Goal: Information Seeking & Learning: Learn about a topic

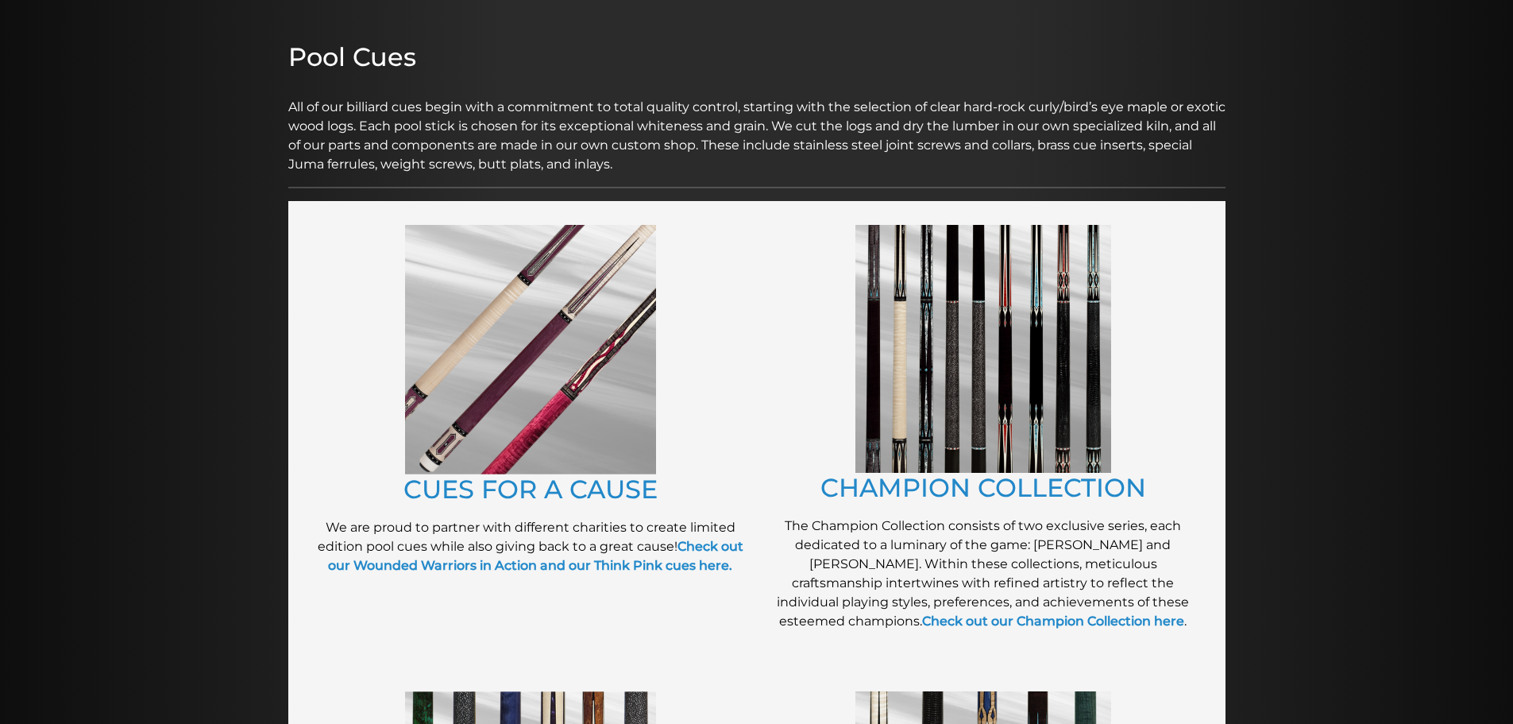
scroll to position [189, 0]
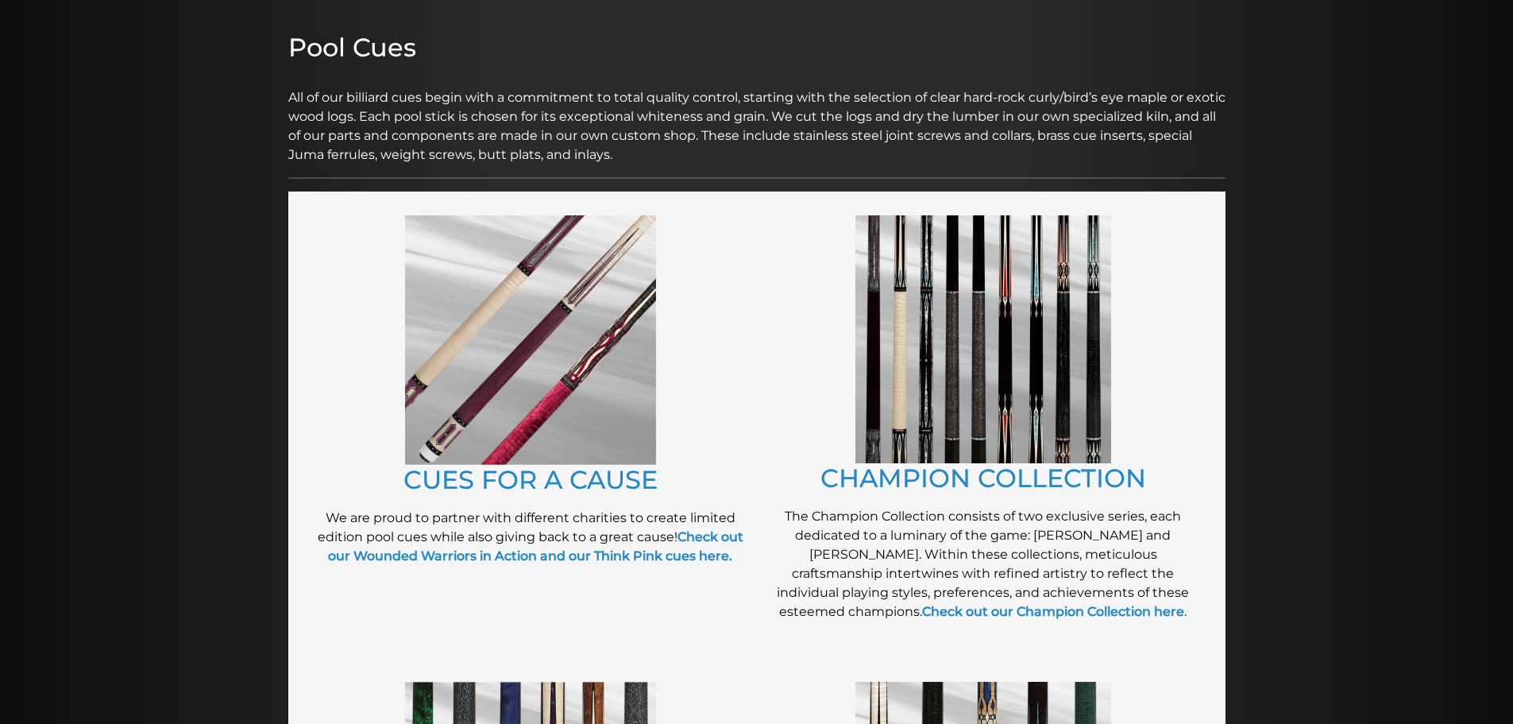
click at [574, 425] on img at bounding box center [530, 339] width 251 height 249
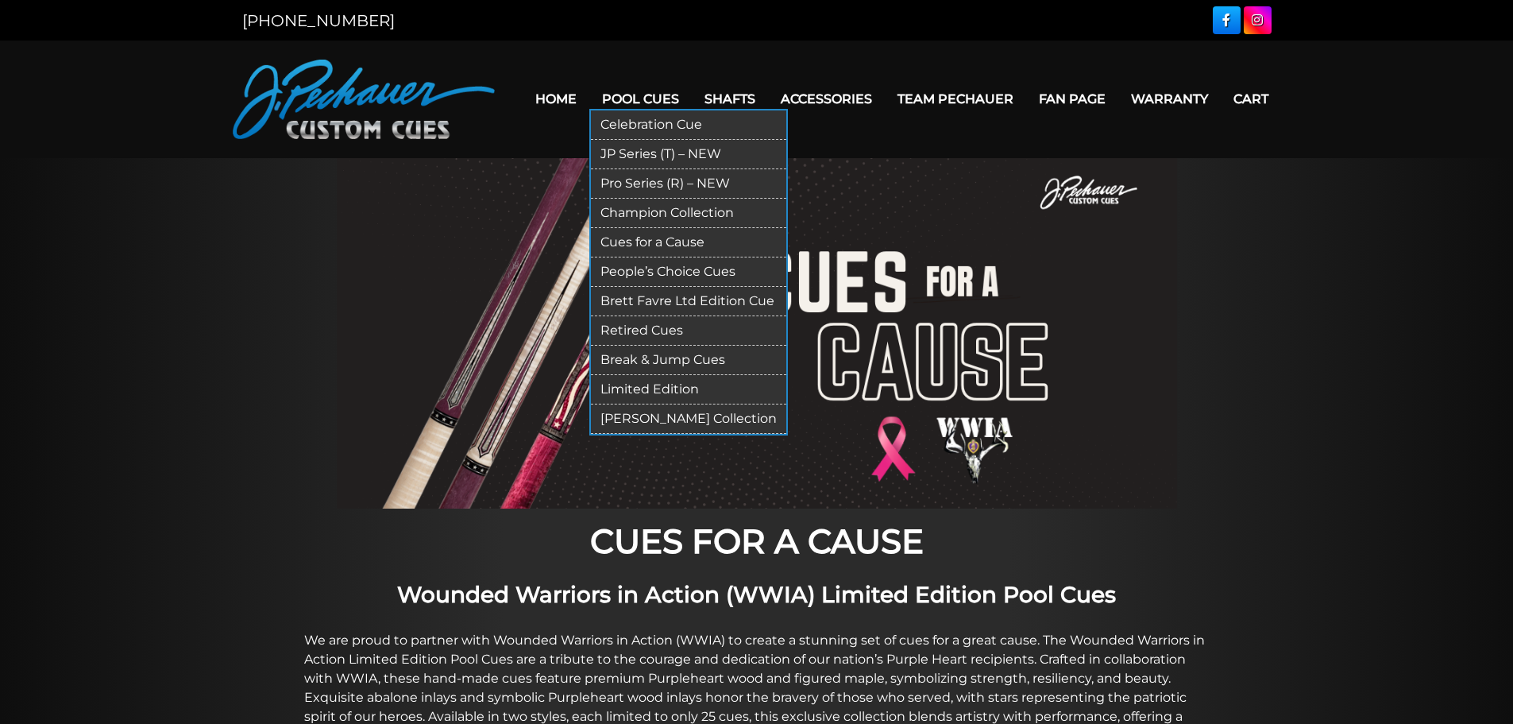
click at [666, 388] on link "Limited Edition" at bounding box center [688, 389] width 195 height 29
click at [664, 415] on link "[PERSON_NAME] Collection" at bounding box center [688, 418] width 195 height 29
click at [651, 214] on link "Champion Collection" at bounding box center [688, 213] width 195 height 29
click at [643, 180] on link "Pro Series (R) – NEW" at bounding box center [688, 183] width 195 height 29
click at [640, 144] on link "JP Series (T) – NEW" at bounding box center [688, 154] width 195 height 29
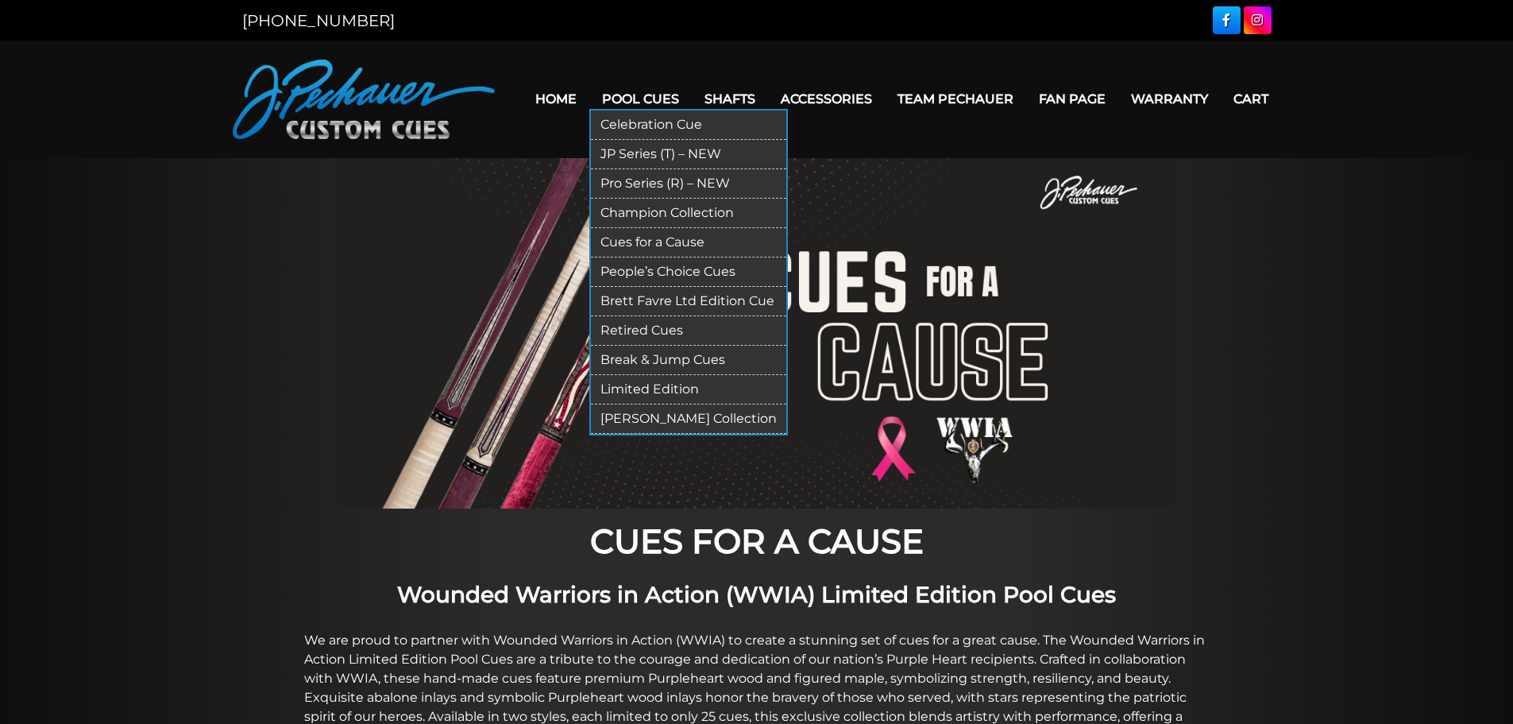
click at [678, 277] on link "People’s Choice Cues" at bounding box center [688, 271] width 195 height 29
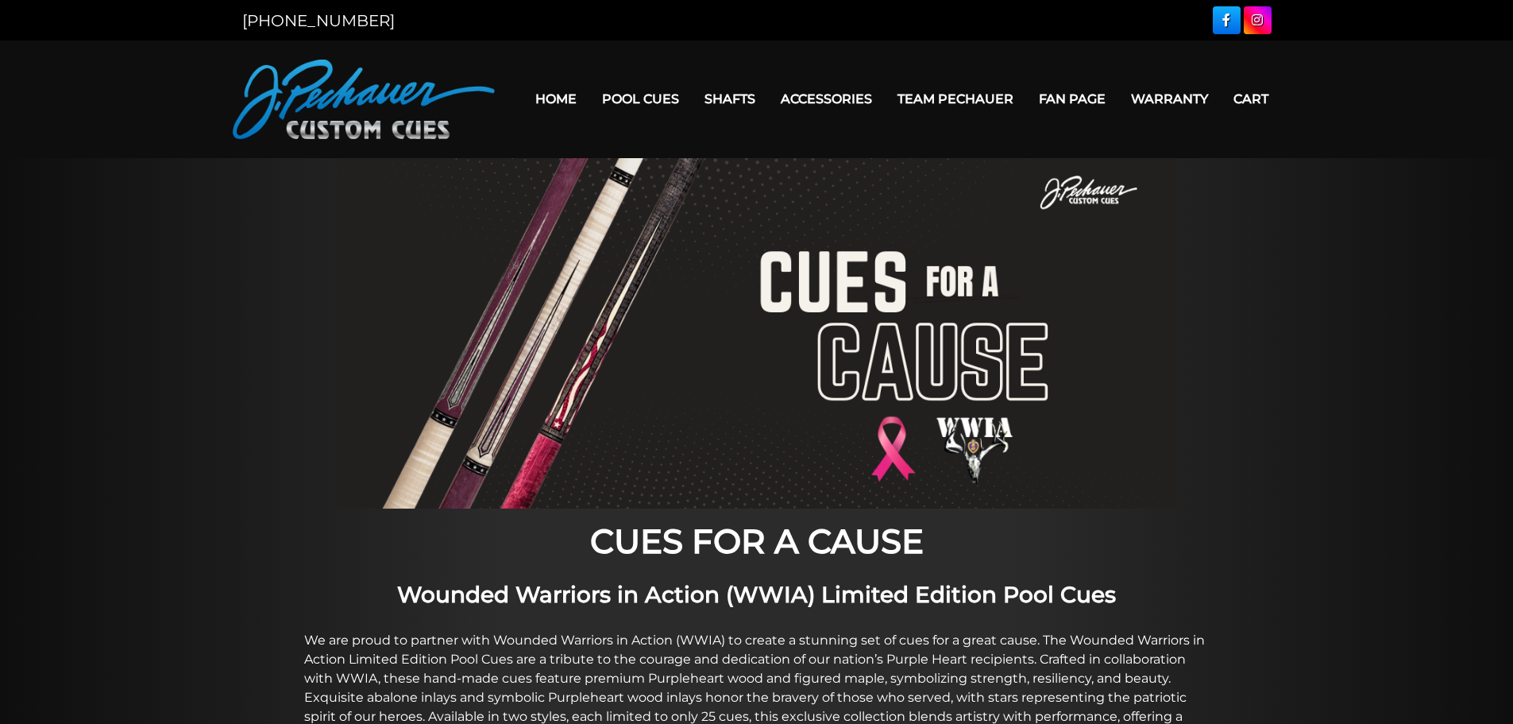
click at [979, 92] on link "Team Pechauer" at bounding box center [955, 99] width 141 height 41
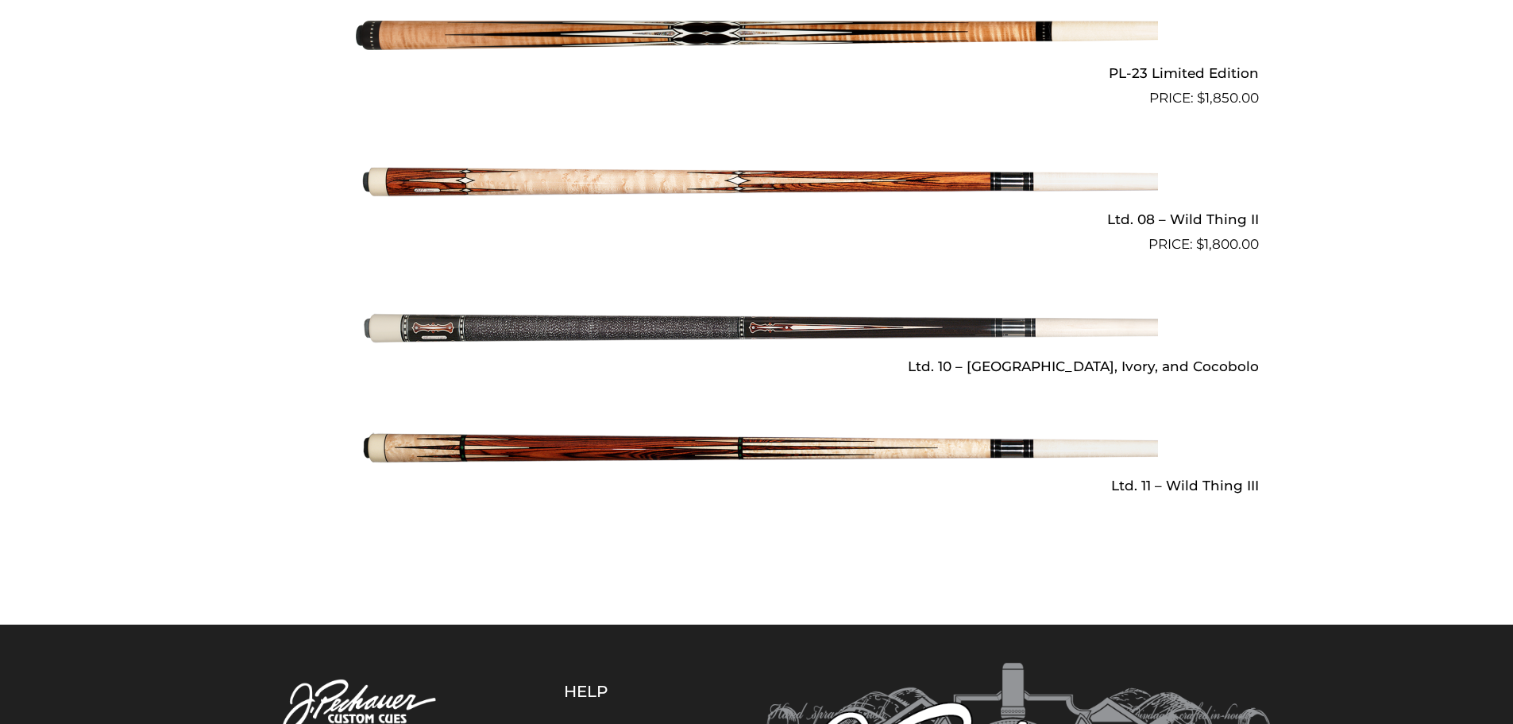
scroll to position [2347, 0]
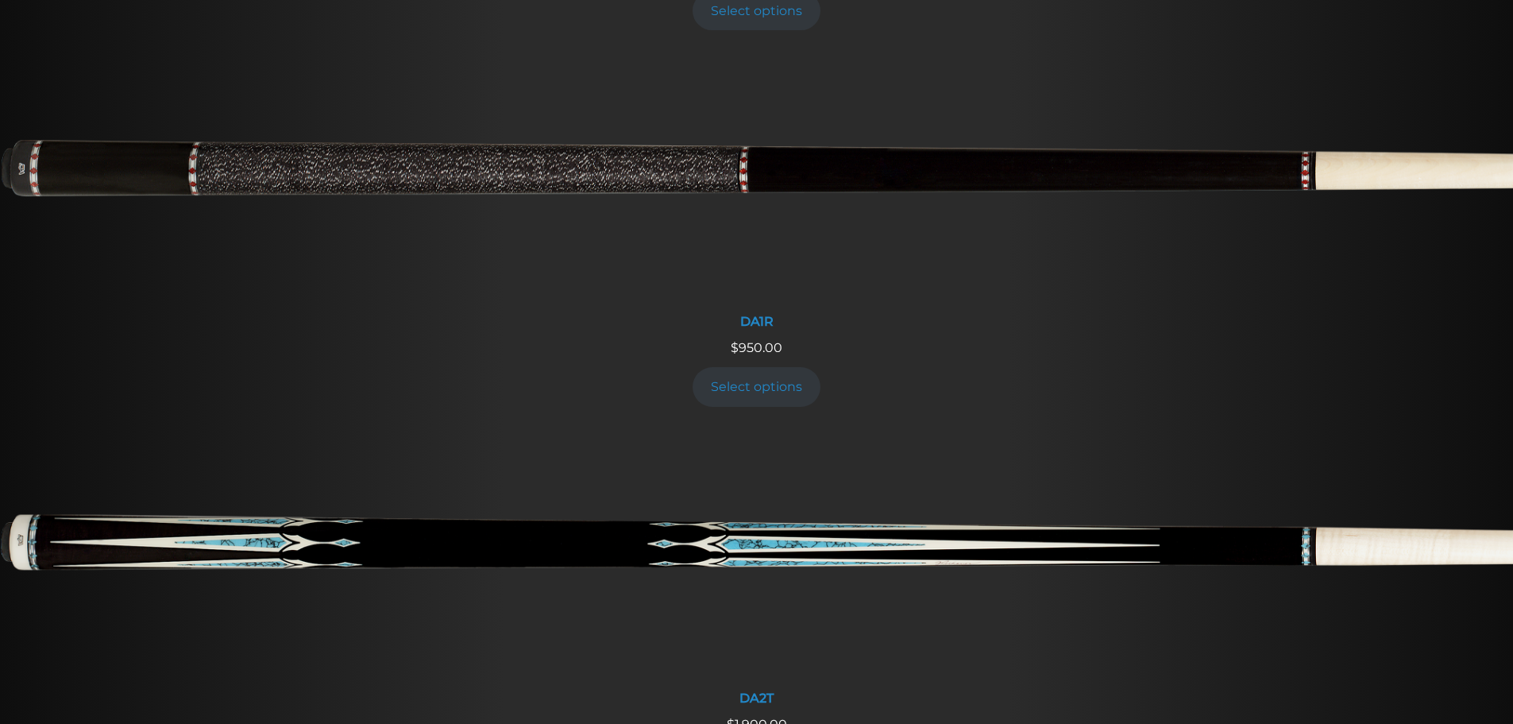
scroll to position [1922, 0]
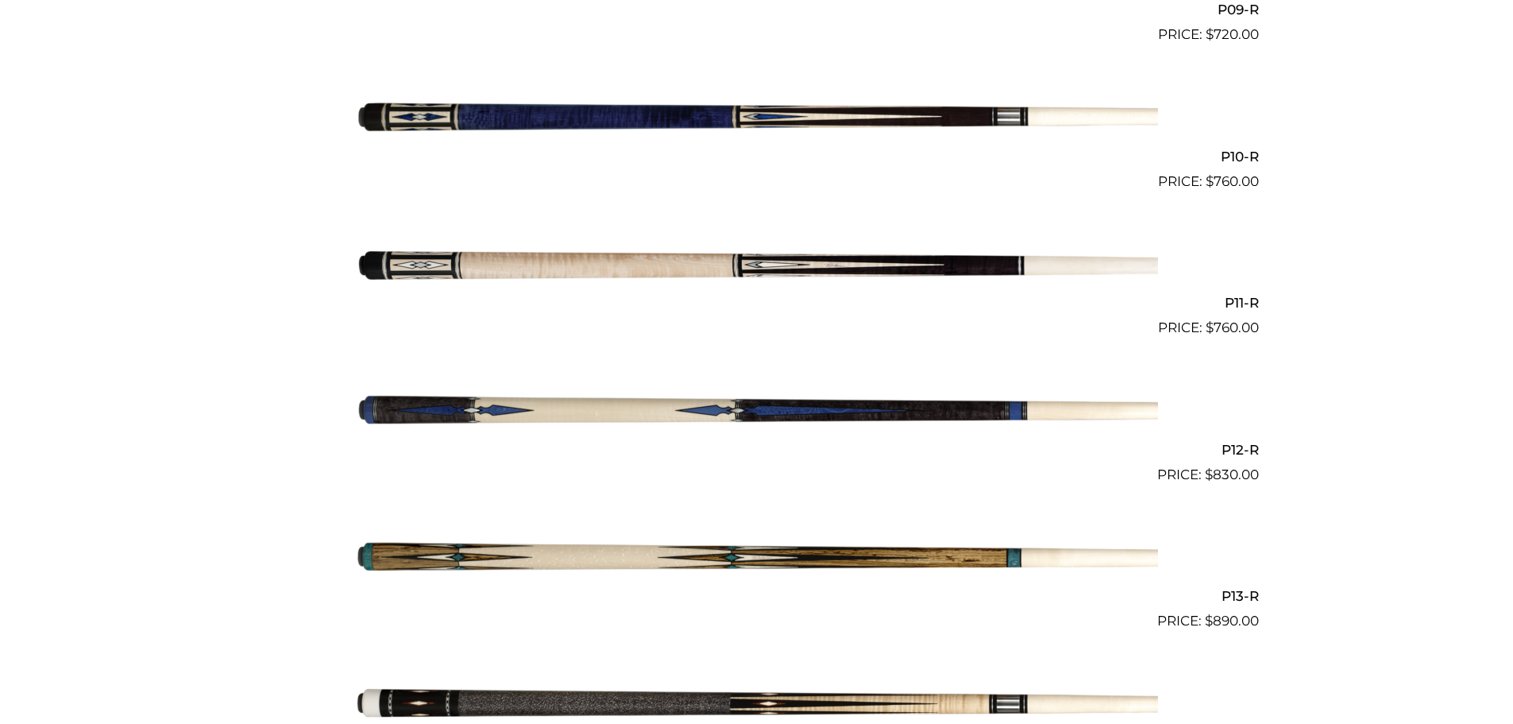
scroll to position [1756, 0]
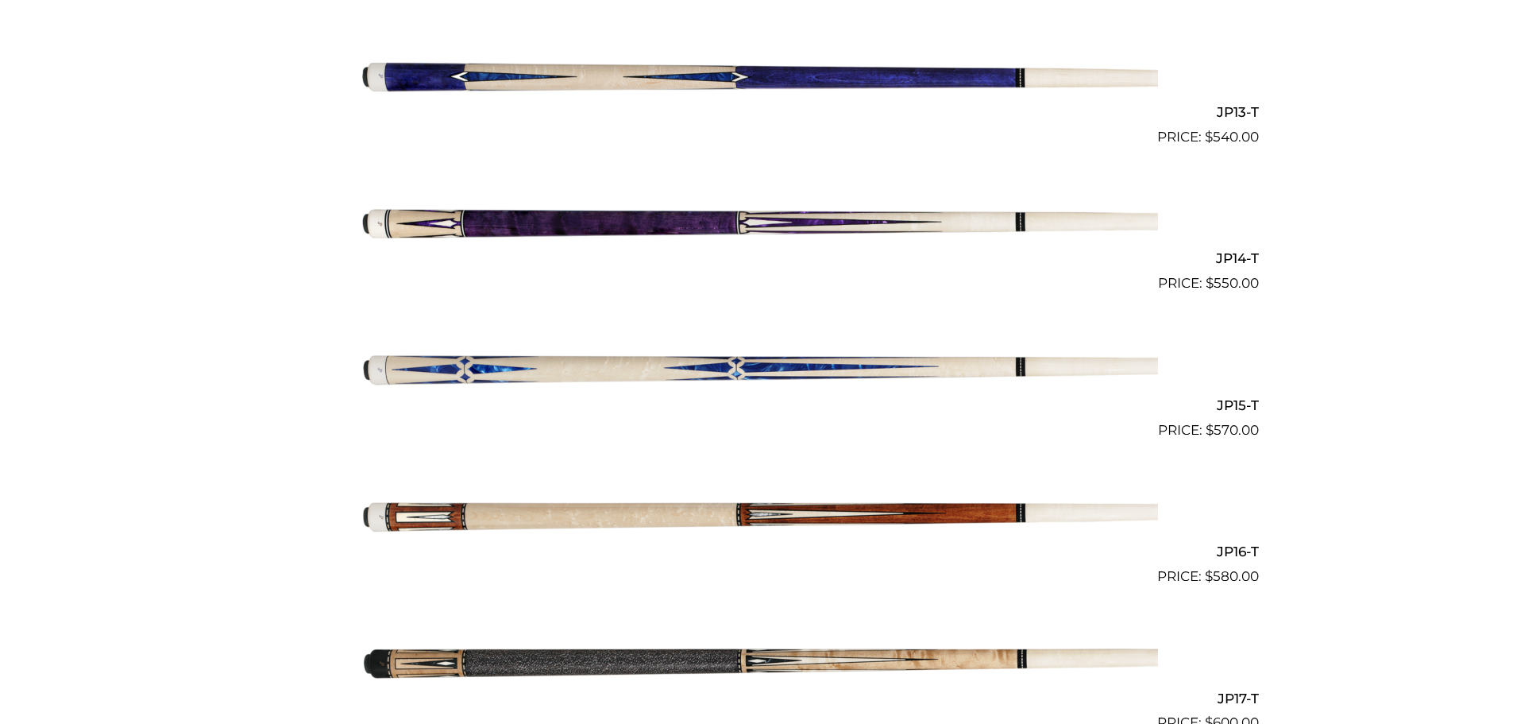
scroll to position [2156, 0]
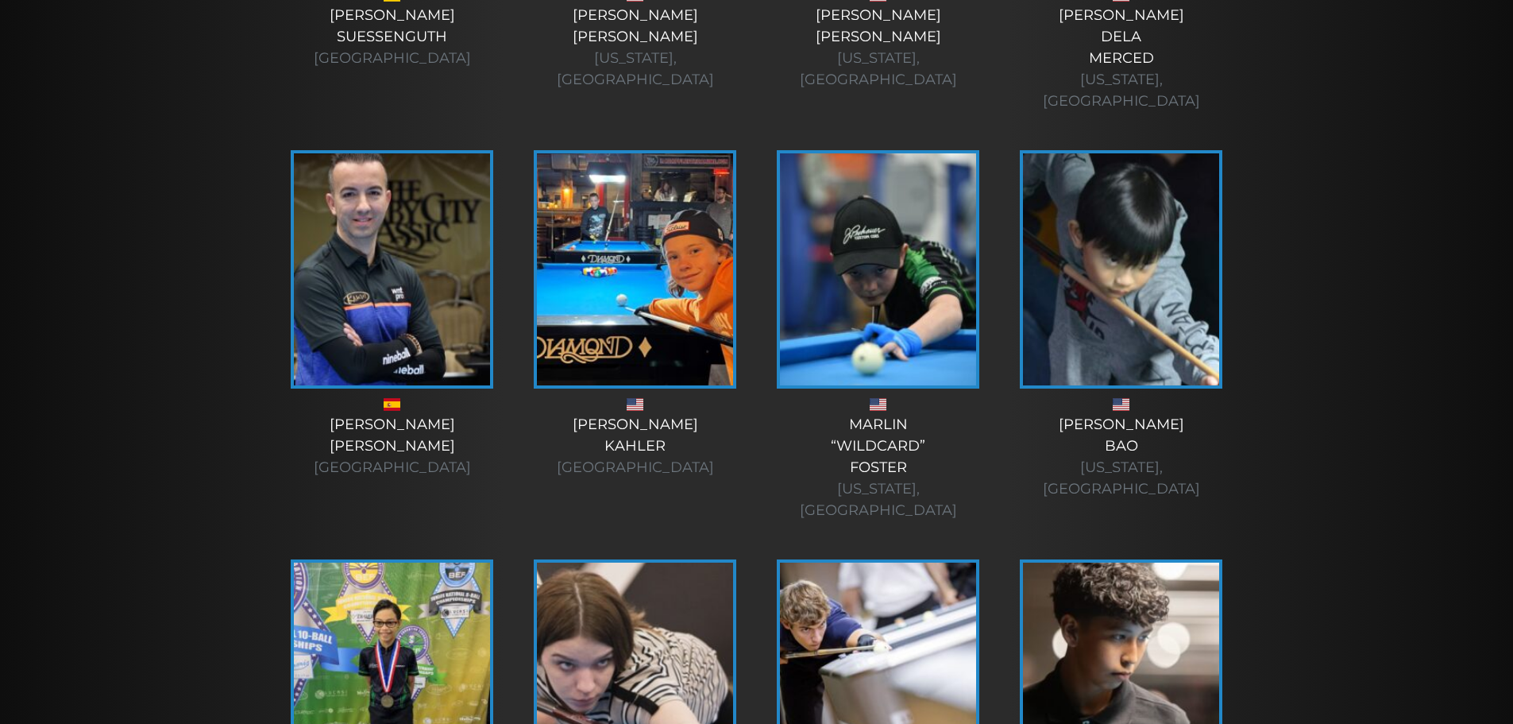
scroll to position [4554, 0]
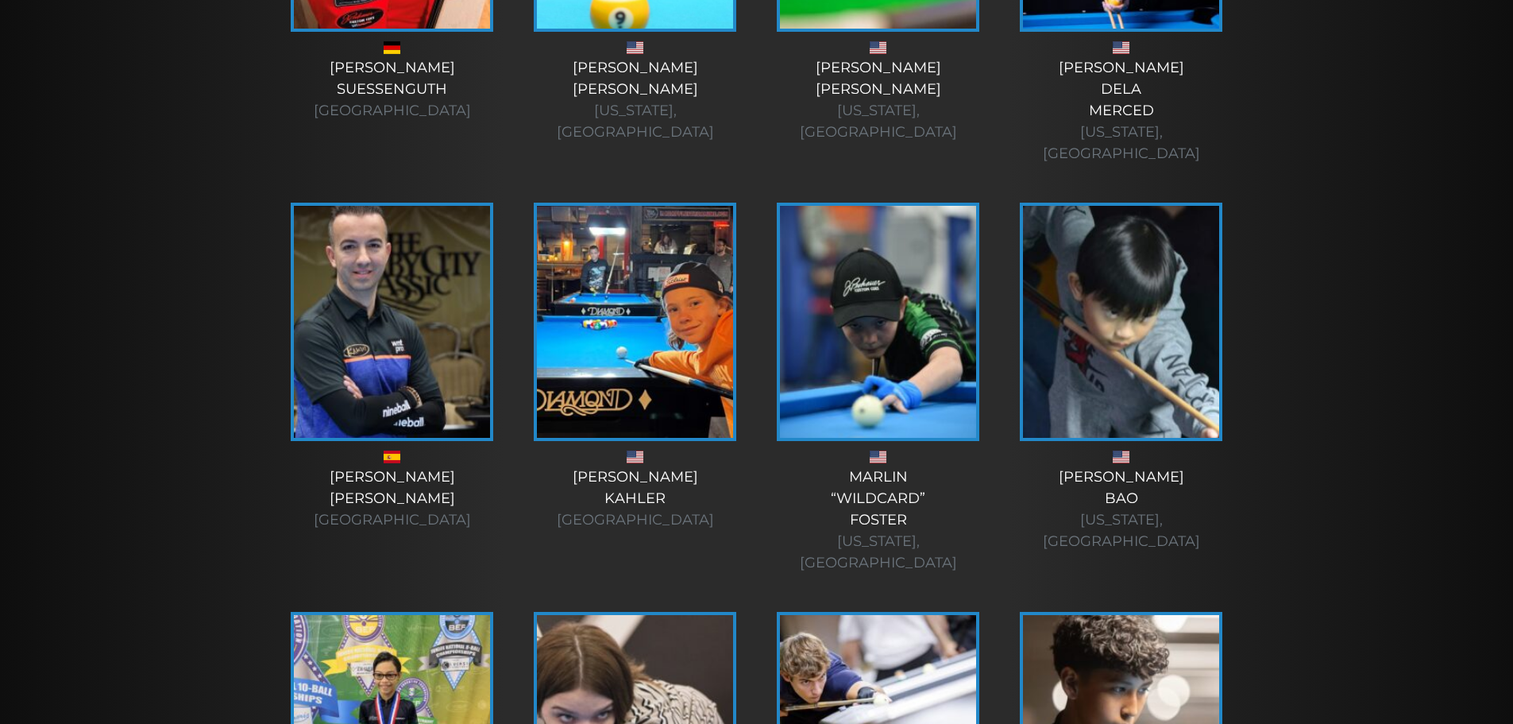
click at [376, 206] on img at bounding box center [392, 322] width 196 height 232
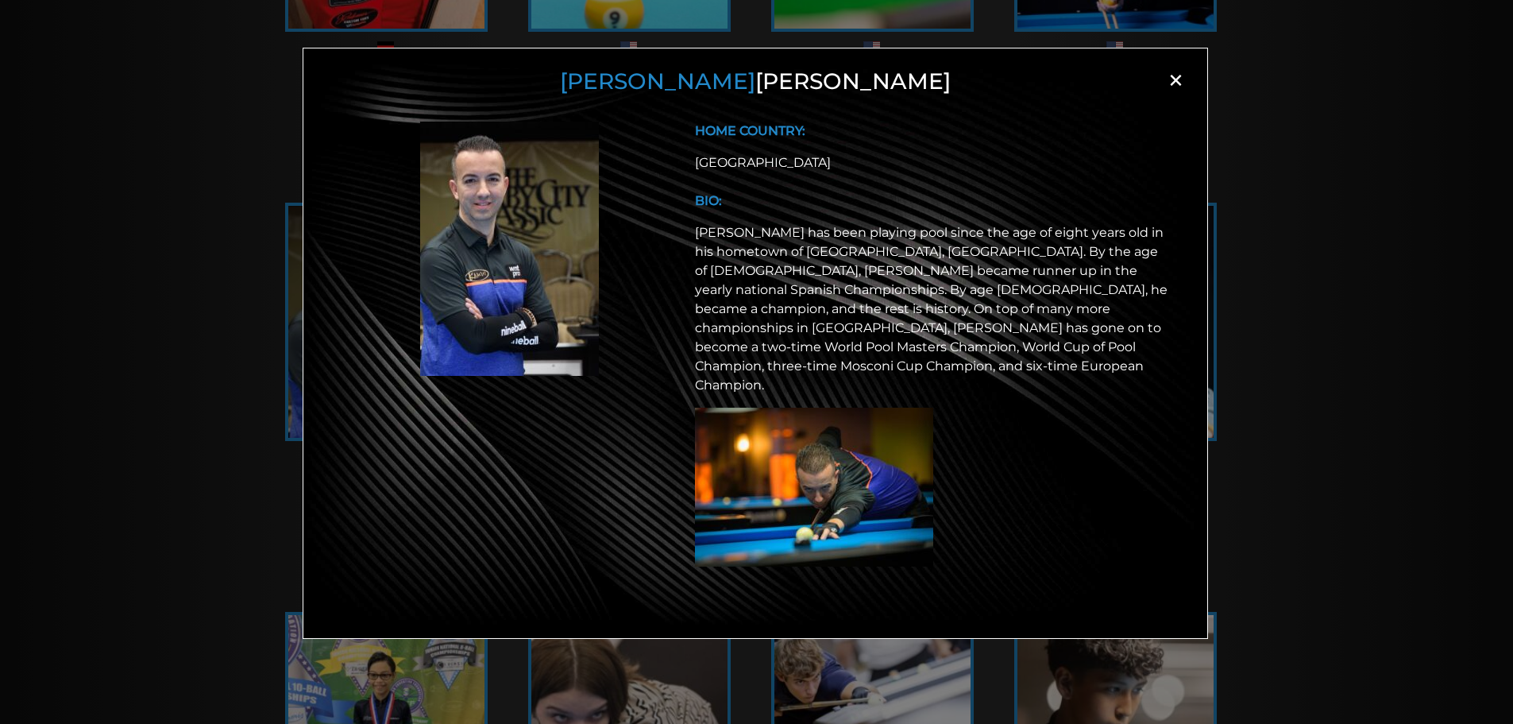
click at [1178, 78] on span "×" at bounding box center [1176, 80] width 24 height 24
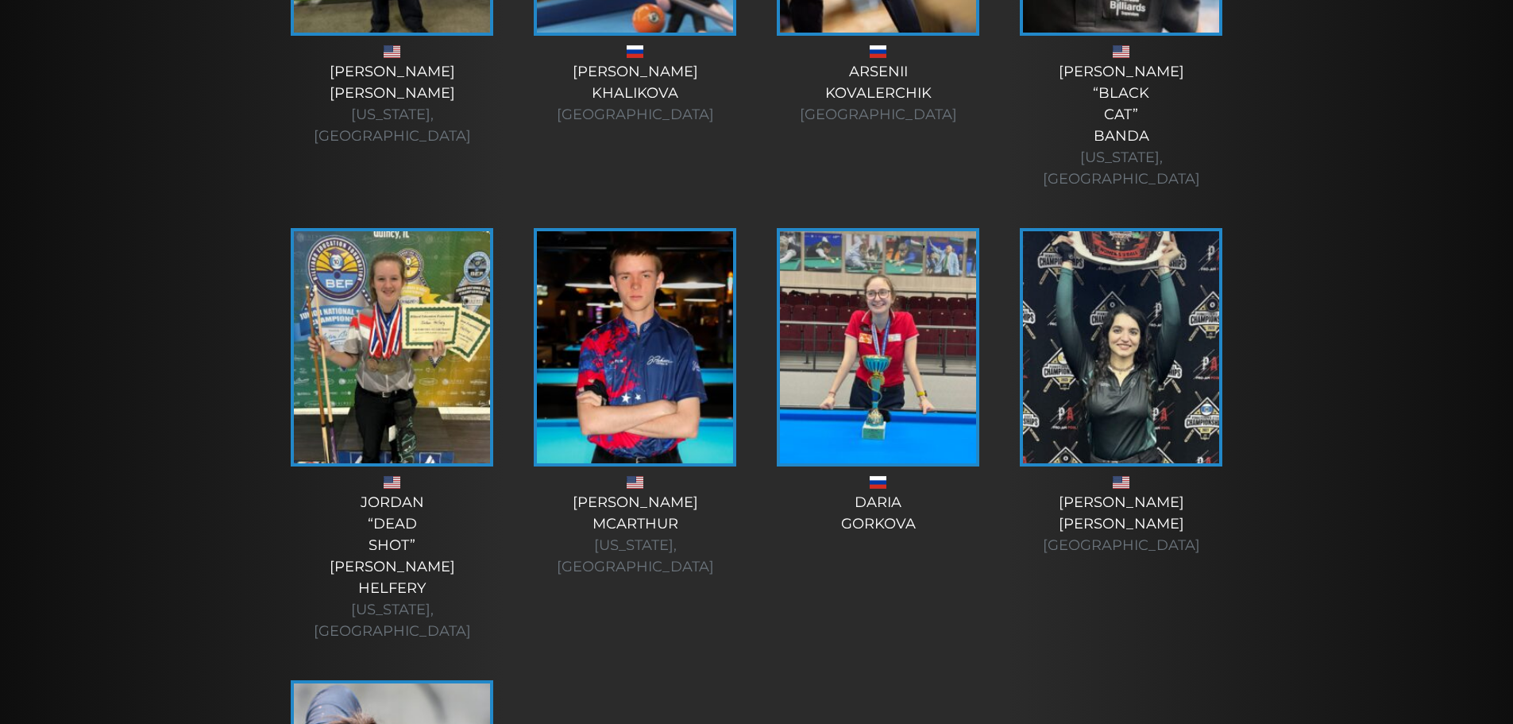
scroll to position [5376, 0]
